Goal: Task Accomplishment & Management: Use online tool/utility

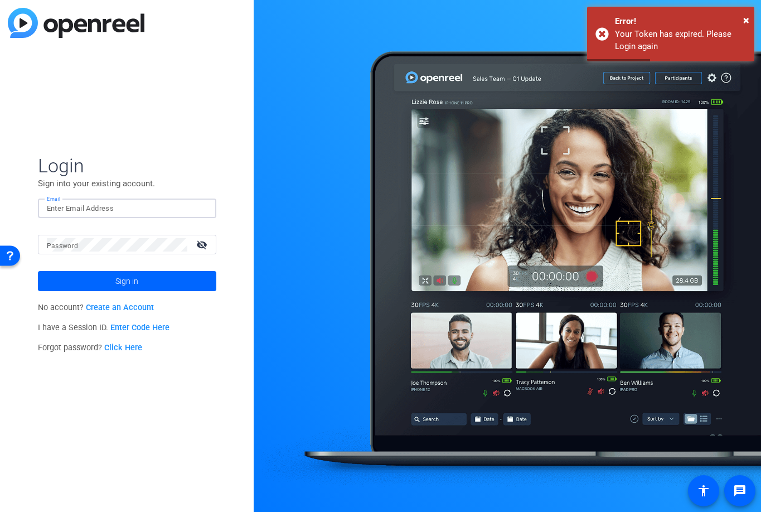
click at [146, 204] on input "Email" at bounding box center [127, 208] width 161 height 13
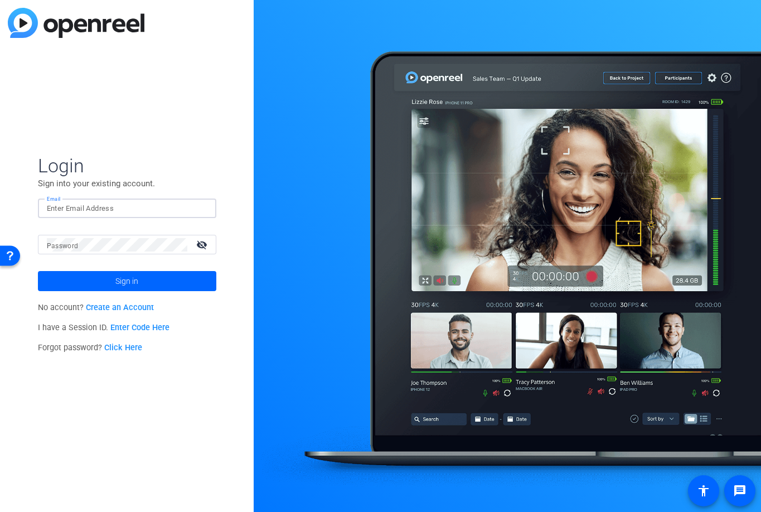
type input "snorfleet@svb.com"
click at [129, 288] on span "Sign in" at bounding box center [126, 281] width 23 height 28
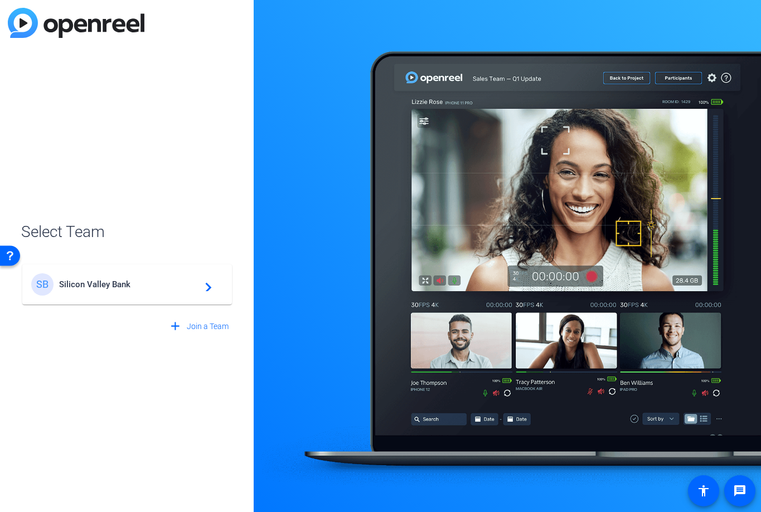
click at [171, 289] on div "SB Silicon Valley Bank navigate_next" at bounding box center [127, 284] width 192 height 22
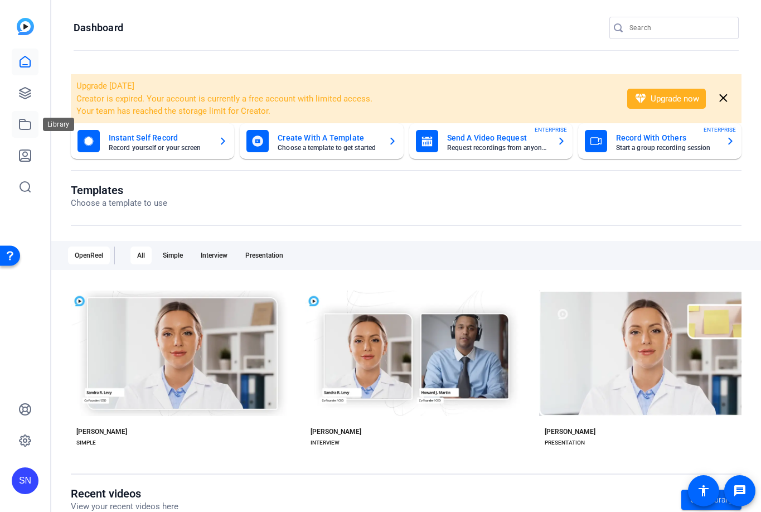
click at [26, 125] on icon at bounding box center [24, 124] width 13 height 13
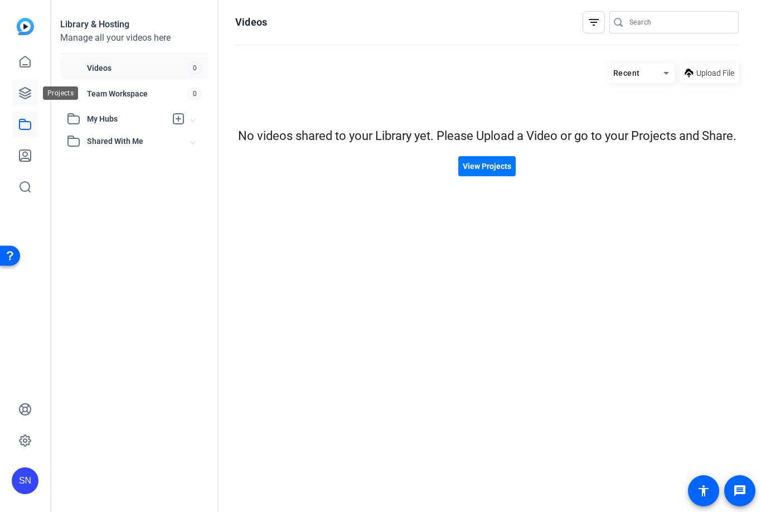
click at [30, 99] on icon at bounding box center [24, 92] width 13 height 13
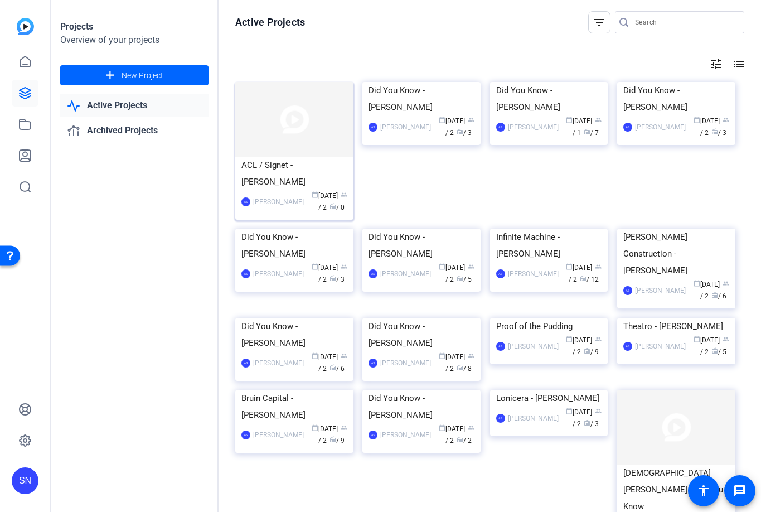
click at [314, 140] on img at bounding box center [294, 119] width 118 height 75
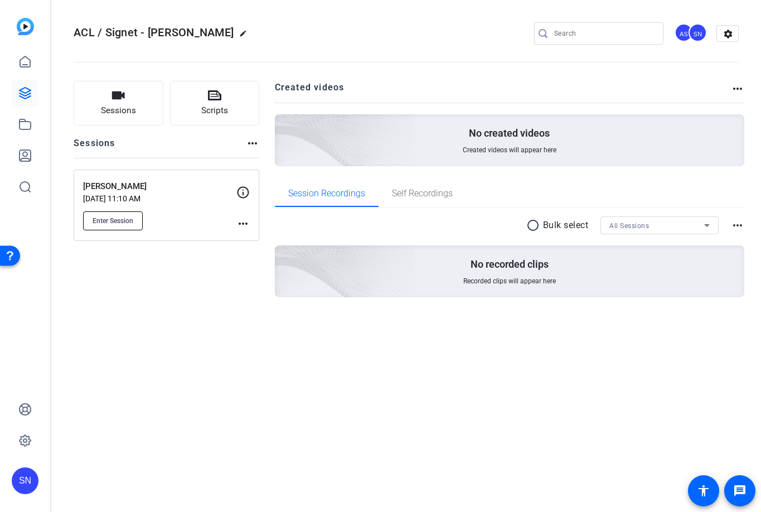
click at [117, 215] on button "Enter Session" at bounding box center [113, 220] width 60 height 19
click at [118, 222] on span "Enter Session" at bounding box center [113, 220] width 41 height 9
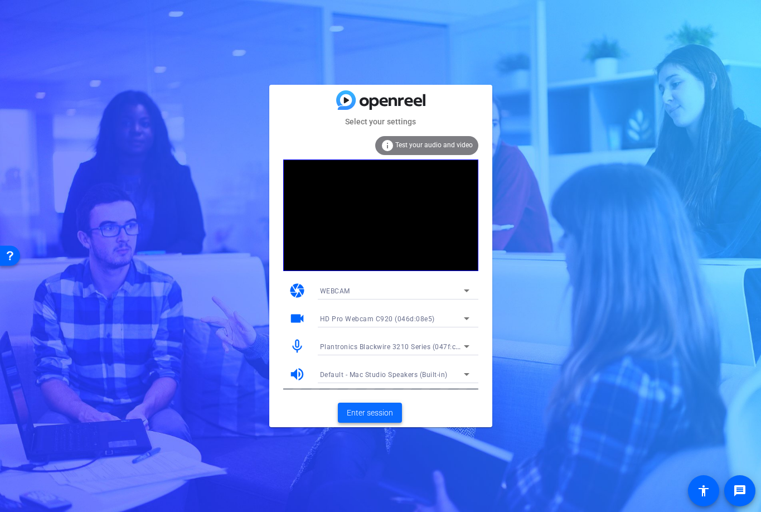
click at [370, 415] on span "Enter session" at bounding box center [370, 413] width 46 height 12
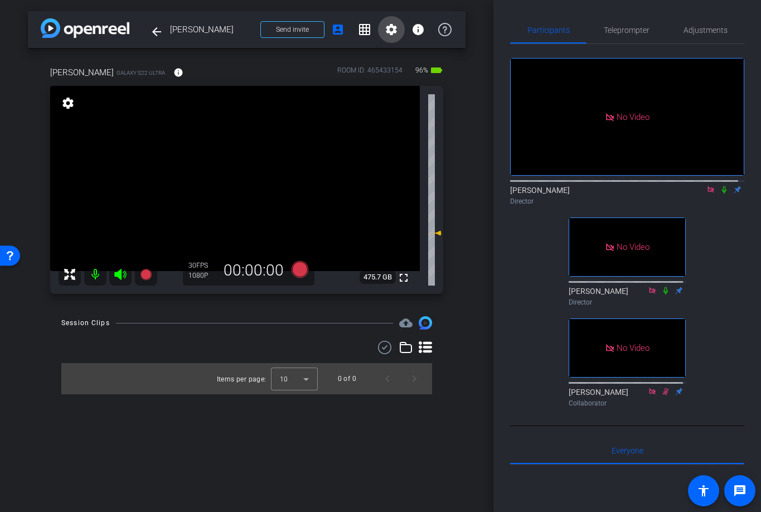
click at [388, 30] on mat-icon "settings" at bounding box center [391, 29] width 13 height 13
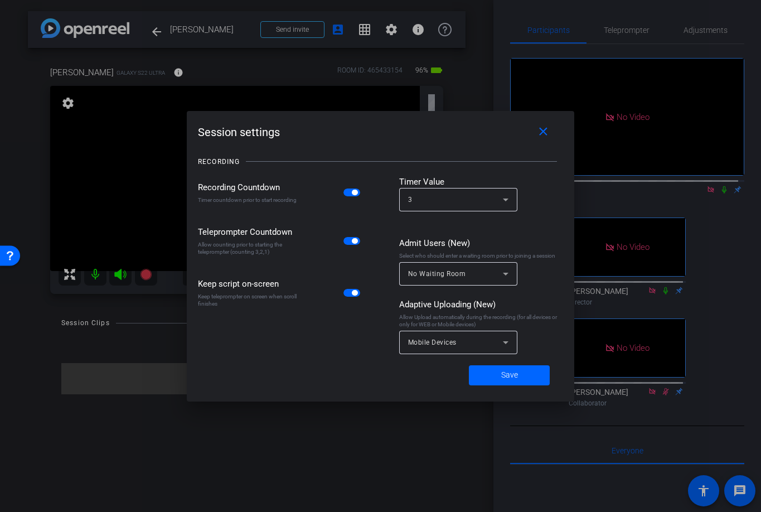
click at [732, 234] on div at bounding box center [380, 256] width 761 height 512
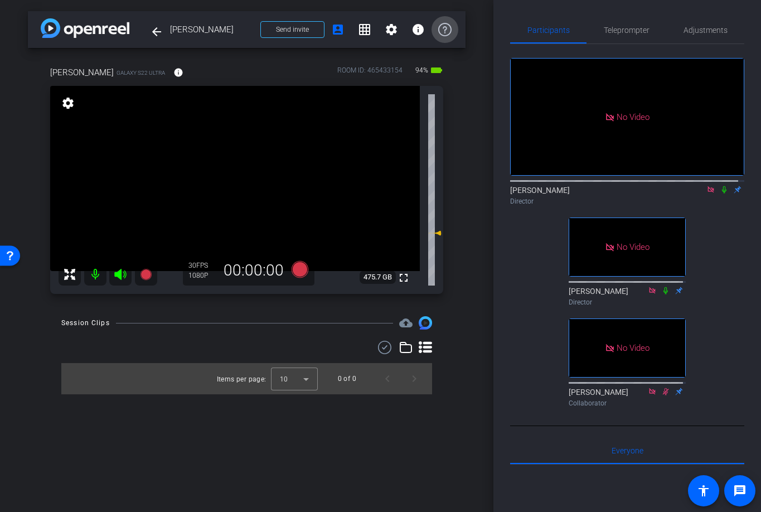
click at [445, 34] on icon at bounding box center [444, 29] width 13 height 13
click at [390, 27] on mat-icon "settings" at bounding box center [391, 29] width 13 height 13
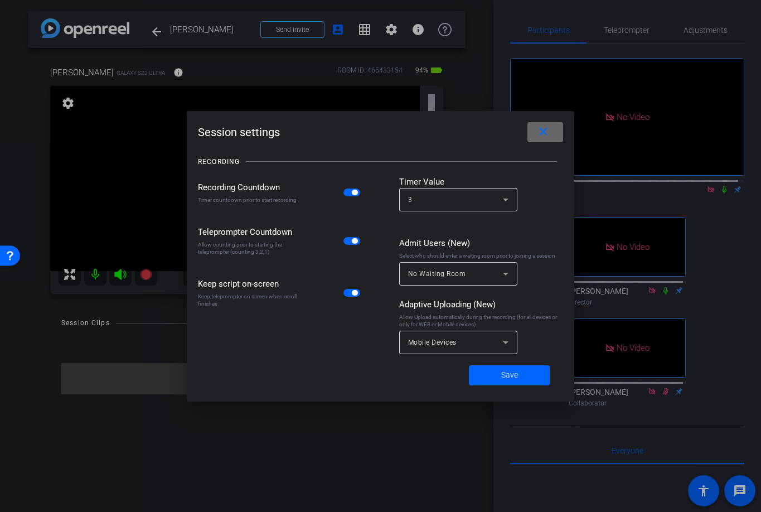
click at [551, 135] on span at bounding box center [545, 132] width 36 height 27
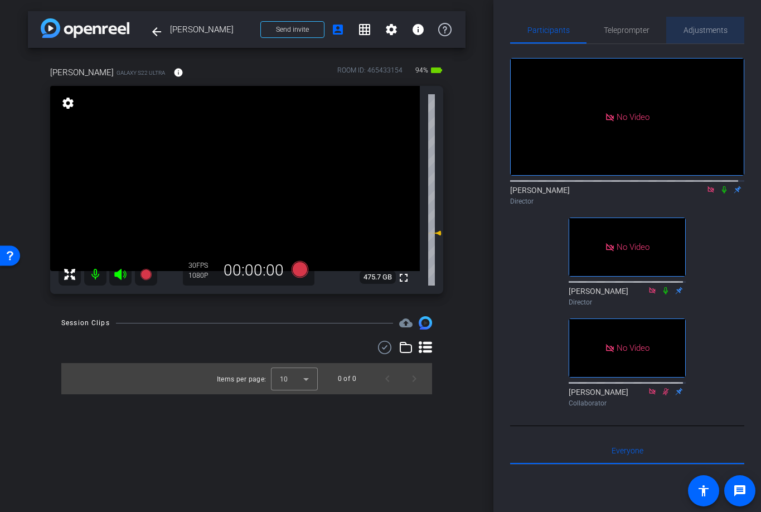
click at [701, 27] on span "Adjustments" at bounding box center [706, 30] width 44 height 8
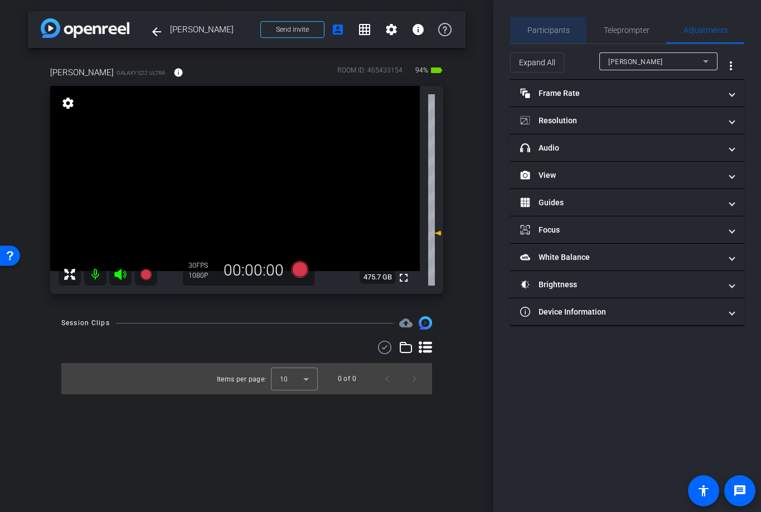
click at [554, 32] on span "Participants" at bounding box center [548, 30] width 42 height 8
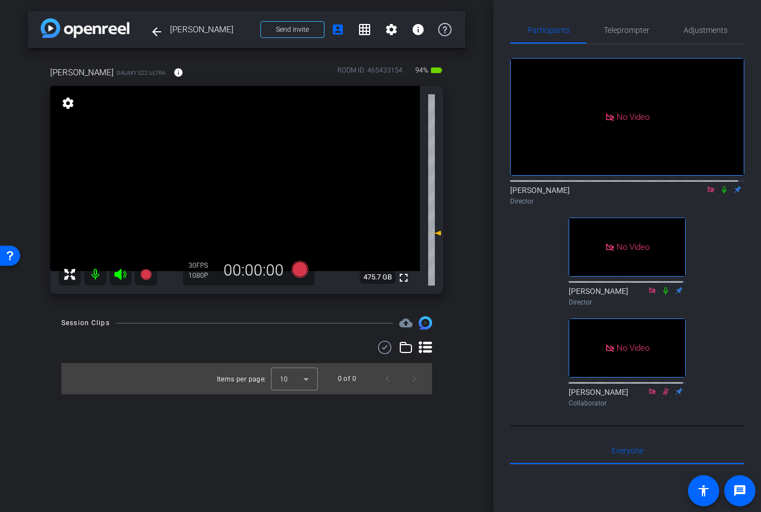
click at [723, 185] on mat-icon at bounding box center [724, 190] width 13 height 10
click at [720, 186] on icon at bounding box center [724, 190] width 9 height 8
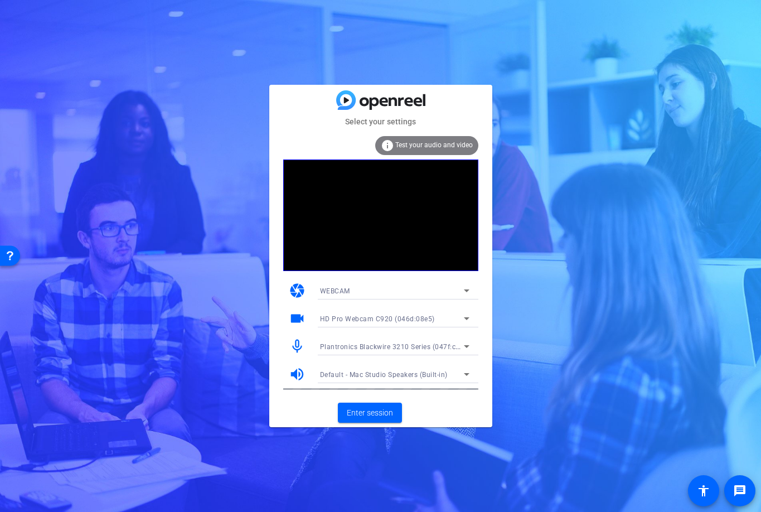
click at [427, 376] on mat-form-field "Default - Mac Studio Speakers (Built-in)" at bounding box center [394, 374] width 167 height 18
click at [472, 373] on icon at bounding box center [466, 373] width 13 height 13
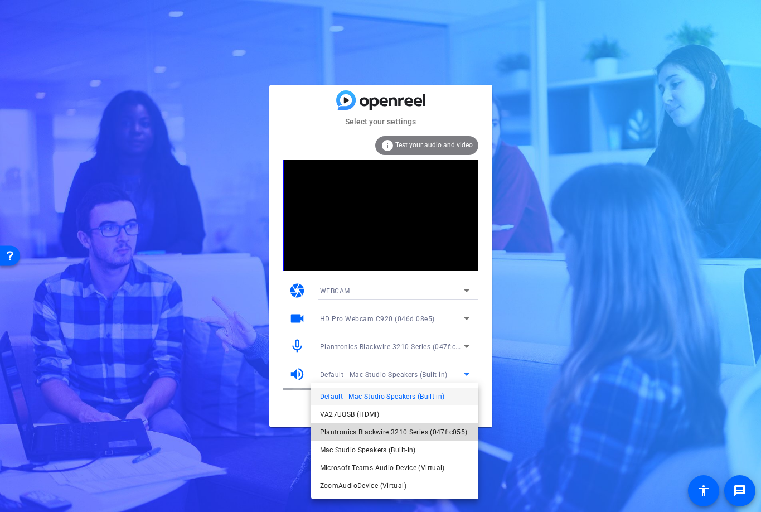
click at [376, 426] on span "Plantronics Blackwire 3210 Series (047f:c055)" at bounding box center [394, 431] width 148 height 13
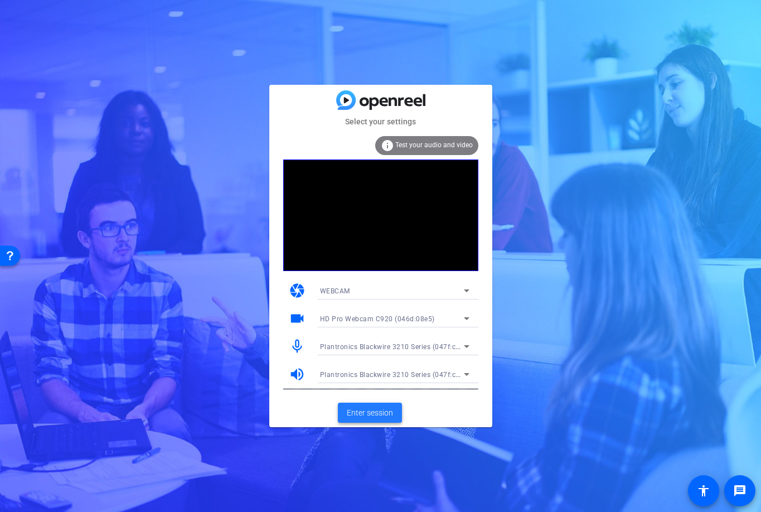
click at [360, 413] on span "Enter session" at bounding box center [370, 413] width 46 height 12
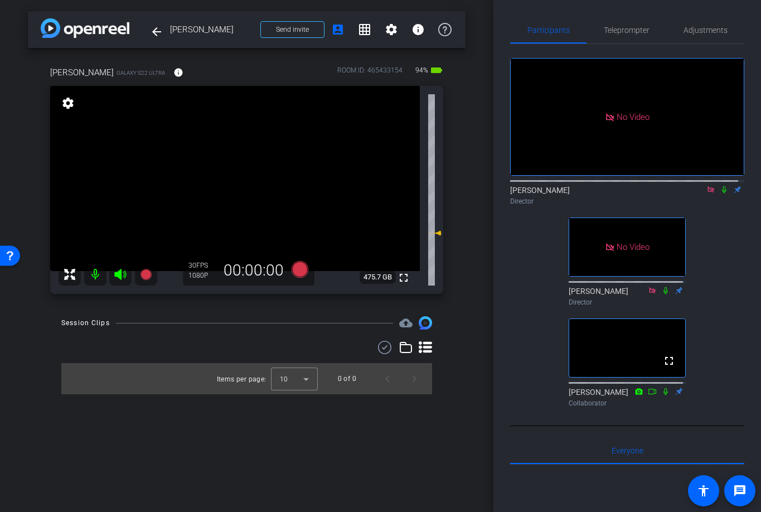
click at [708, 192] on icon at bounding box center [711, 189] width 6 height 6
click at [709, 193] on icon at bounding box center [711, 189] width 4 height 7
click at [693, 193] on icon at bounding box center [697, 190] width 9 height 8
click at [722, 193] on icon at bounding box center [725, 189] width 6 height 7
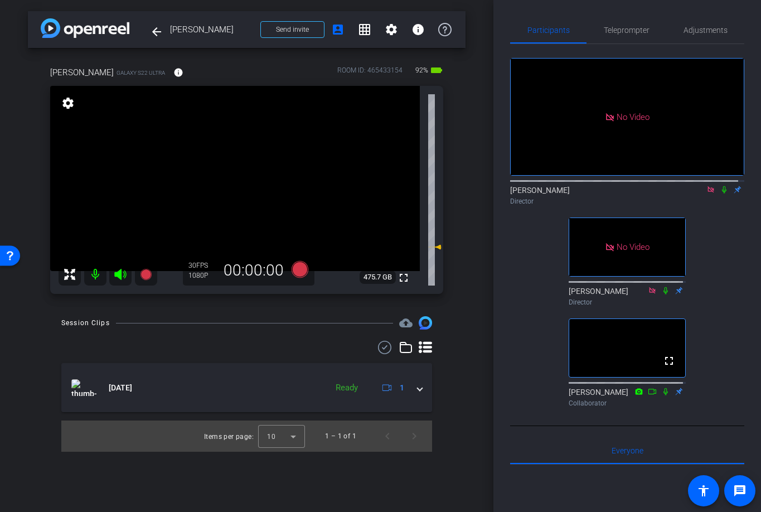
click at [722, 193] on icon at bounding box center [724, 189] width 4 height 7
click at [722, 193] on icon at bounding box center [725, 189] width 6 height 7
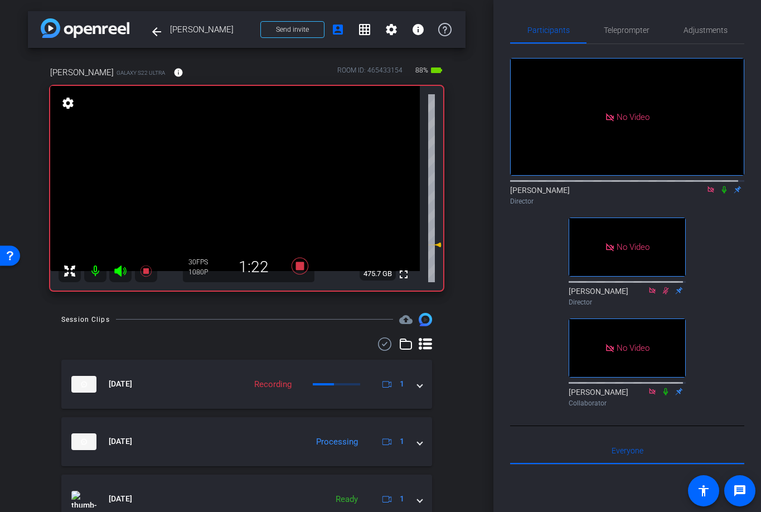
click at [722, 193] on icon at bounding box center [724, 190] width 9 height 8
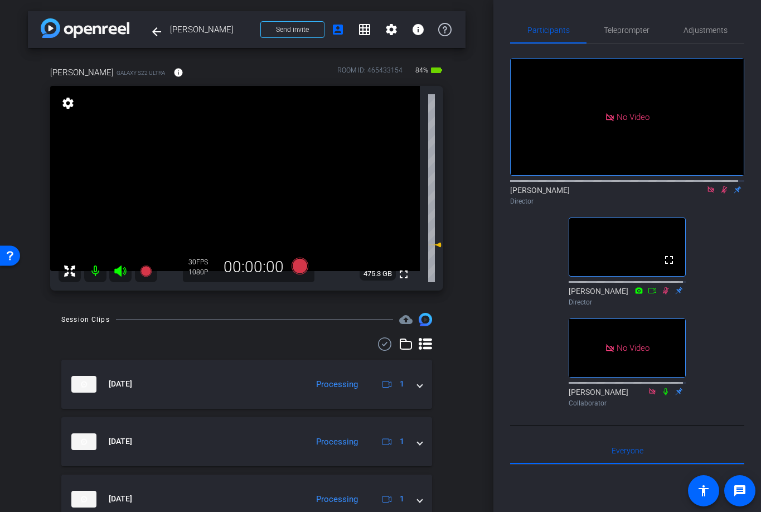
click at [722, 193] on icon at bounding box center [725, 189] width 6 height 7
click at [722, 193] on icon at bounding box center [724, 189] width 4 height 7
click at [718, 195] on mat-icon at bounding box center [724, 190] width 13 height 10
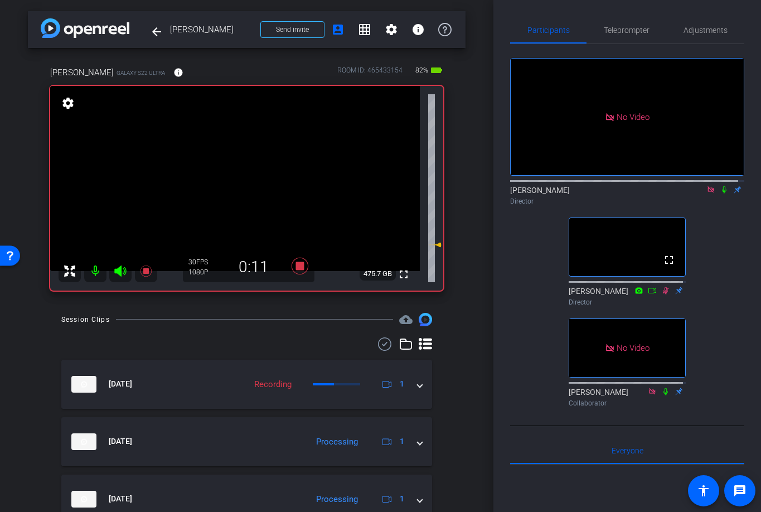
click at [719, 206] on div "[PERSON_NAME] Director" at bounding box center [627, 196] width 234 height 22
click at [720, 193] on icon at bounding box center [724, 190] width 9 height 8
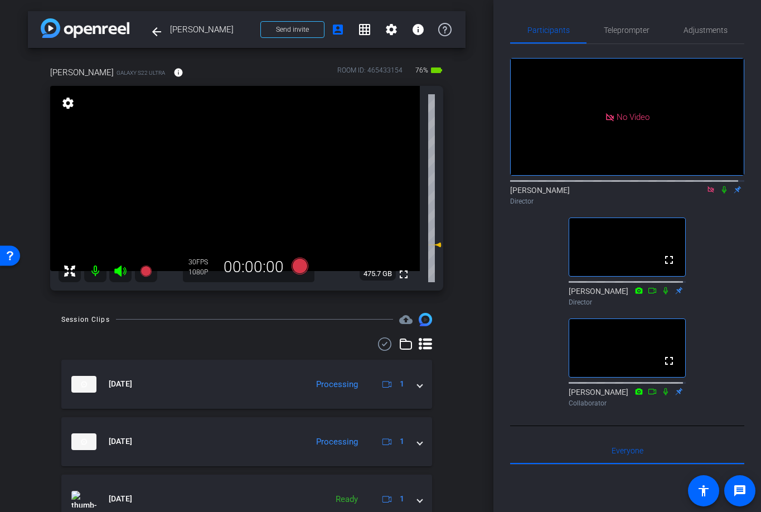
click at [706, 193] on icon at bounding box center [710, 190] width 9 height 8
